Goal: Task Accomplishment & Management: Manage account settings

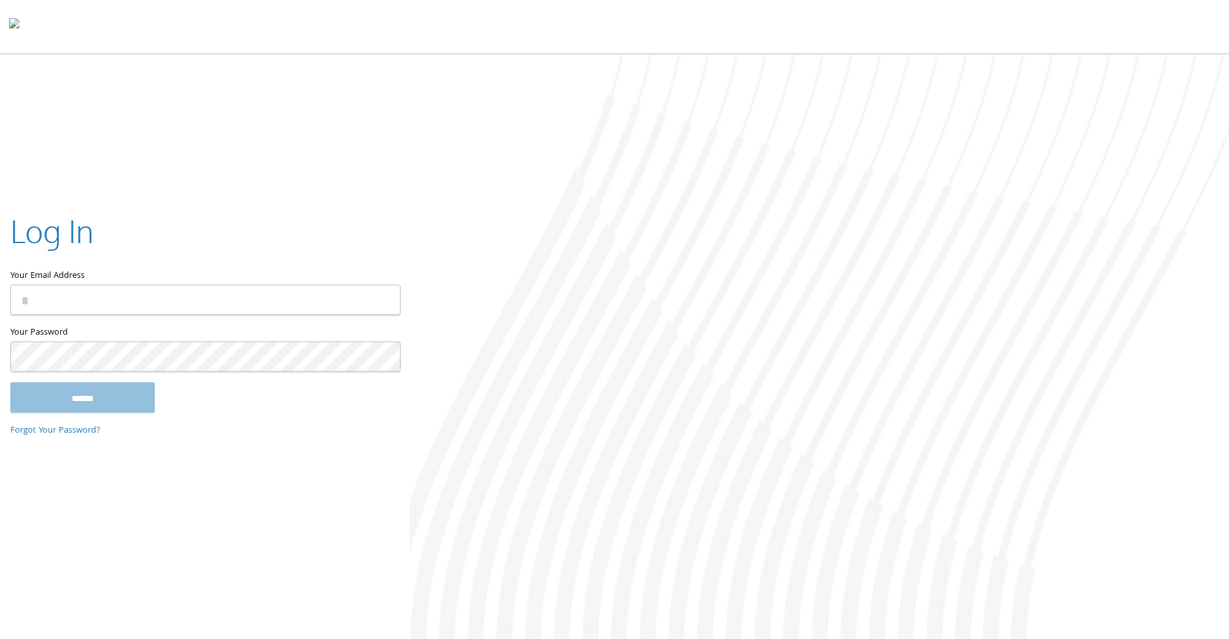
type input "**********"
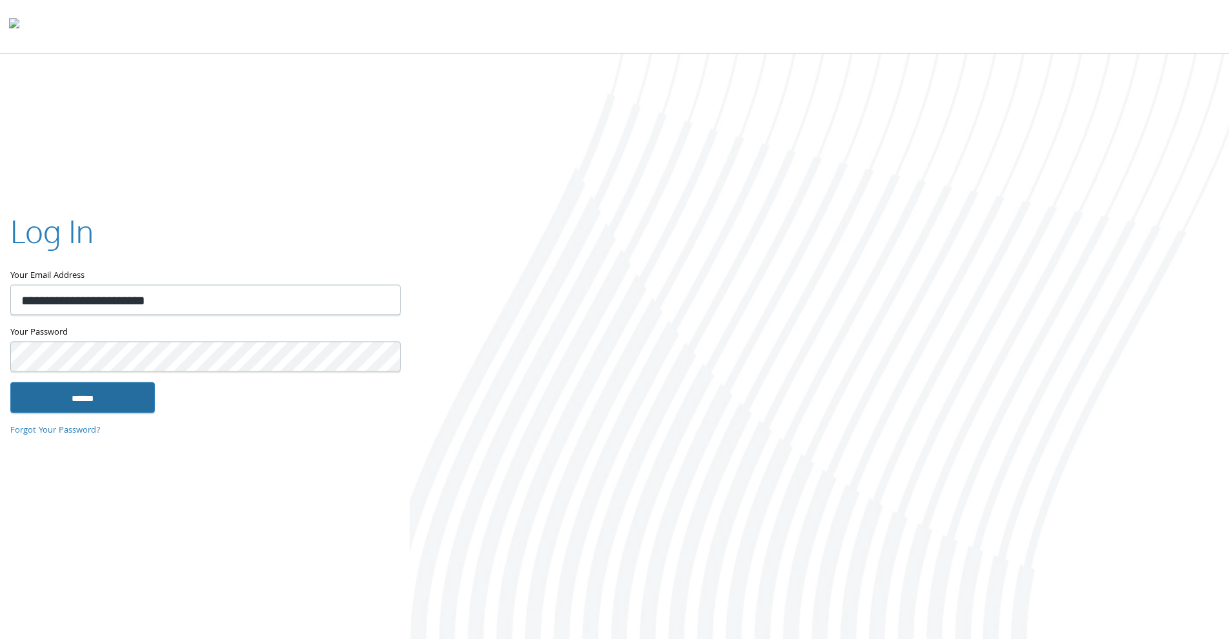
click at [113, 395] on input "******" at bounding box center [82, 397] width 144 height 31
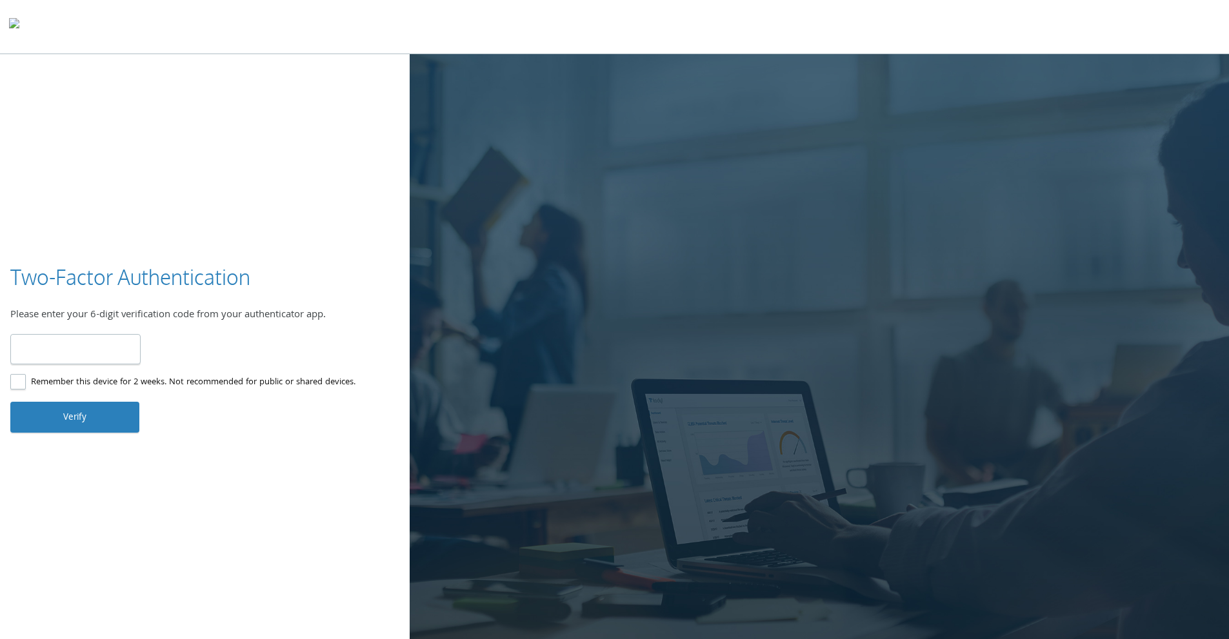
type input "******"
